Goal: Communication & Community: Ask a question

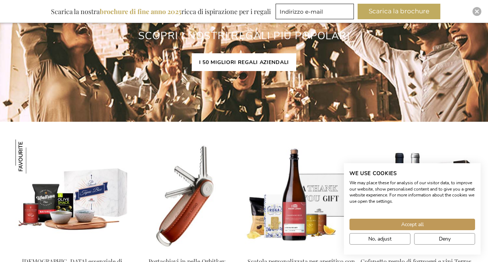
scroll to position [626, 0]
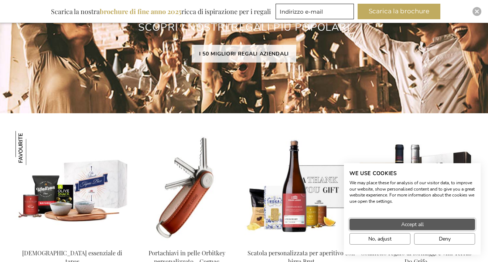
click at [389, 226] on button "Accept all" at bounding box center [413, 224] width 126 height 11
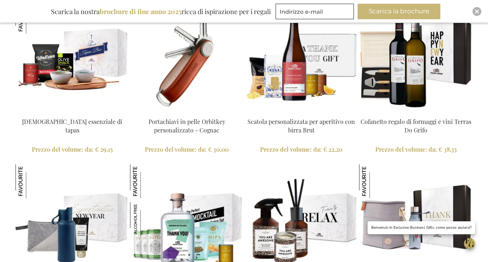
scroll to position [751, 0]
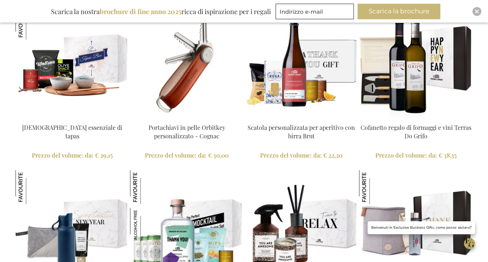
click at [386, 16] on button "Scarica la brochure" at bounding box center [399, 12] width 83 height 16
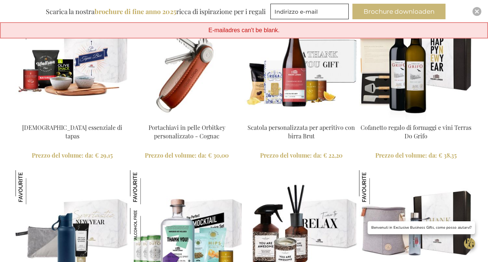
click at [387, 10] on button "Brochure downloaden" at bounding box center [399, 12] width 93 height 16
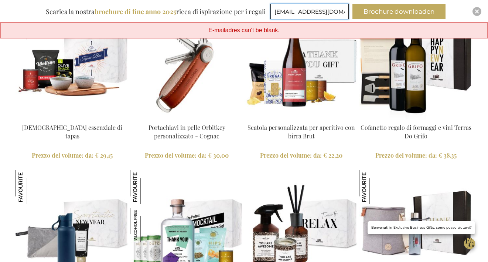
scroll to position [0, 4]
type input "claudiairaso@gmail.com"
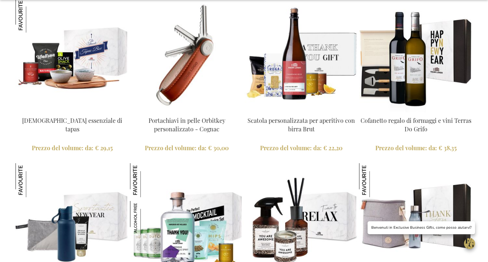
scroll to position [728, 0]
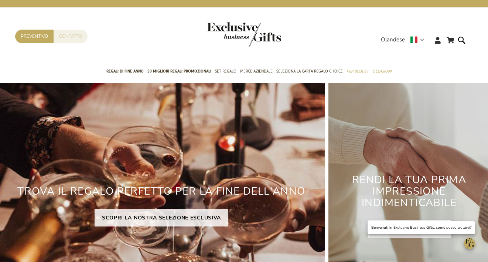
click at [64, 40] on link "Contatto" at bounding box center [71, 37] width 34 height 14
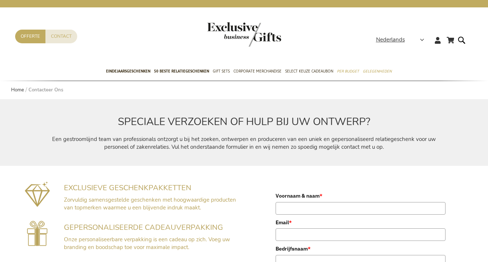
click at [64, 40] on link "Contact" at bounding box center [61, 37] width 32 height 14
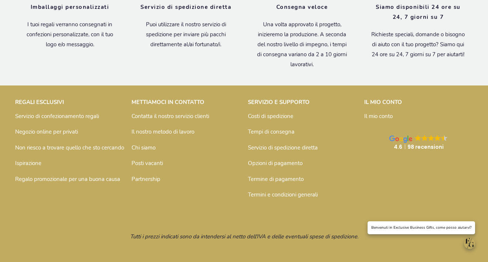
scroll to position [689, 0]
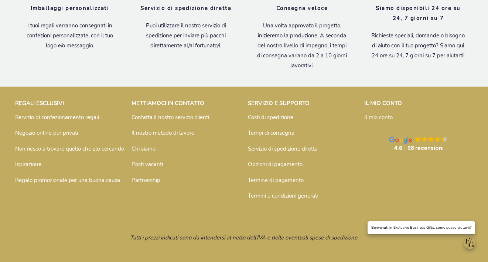
click at [400, 230] on p "Benvenuti in Exclusive Business Gifts, come posso aiutarvi?" at bounding box center [422, 228] width 100 height 6
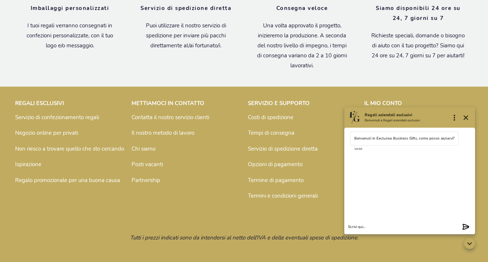
click at [371, 224] on textarea "Inserimento messaggio chat" at bounding box center [404, 227] width 112 height 6
type textarea "b"
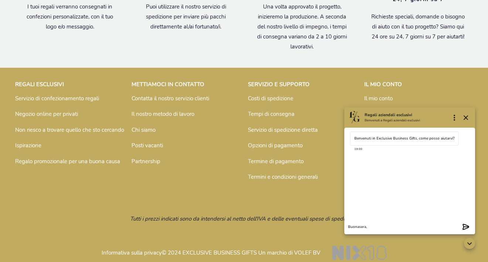
scroll to position [709, 0]
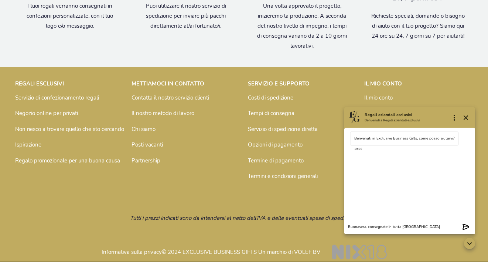
type textarea "Buonasera, consegnate in tutta italia?"
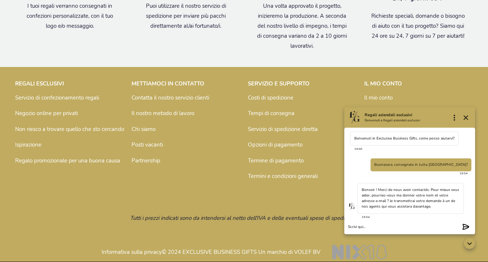
scroll to position [4, 0]
